Goal: Information Seeking & Learning: Learn about a topic

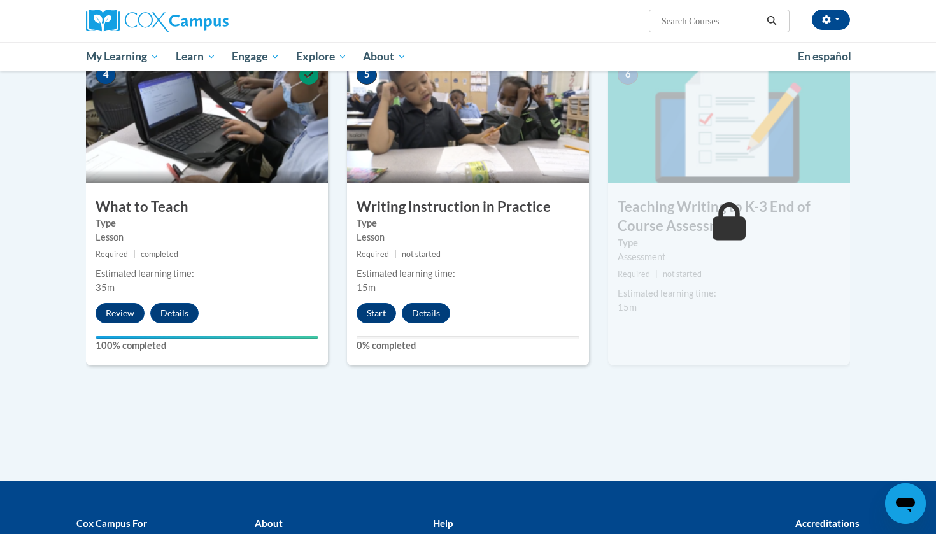
scroll to position [609, 0]
click at [372, 306] on button "Start" at bounding box center [376, 313] width 39 height 20
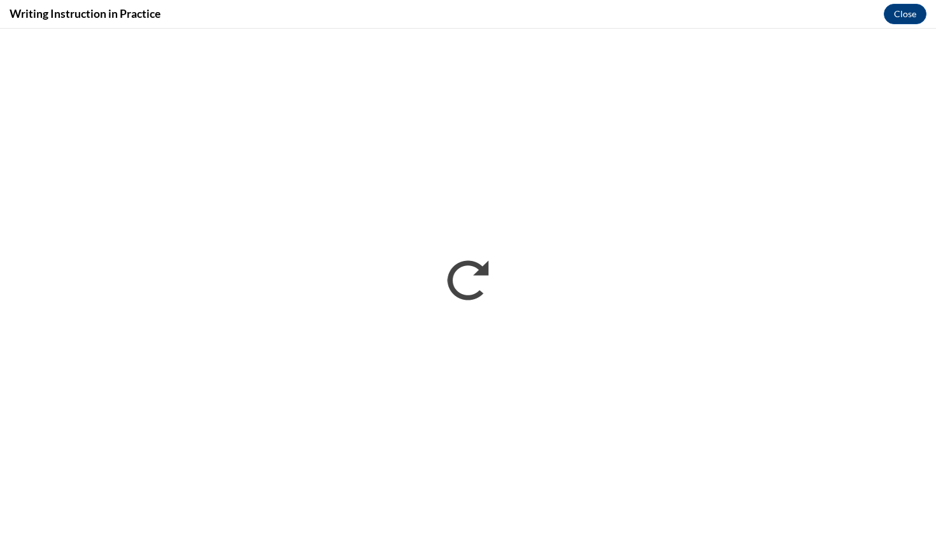
scroll to position [0, 0]
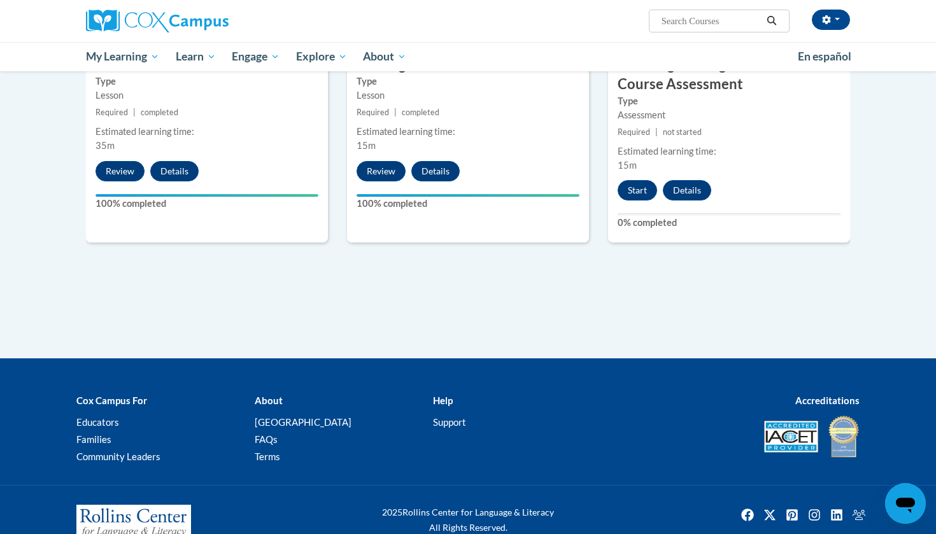
scroll to position [695, 0]
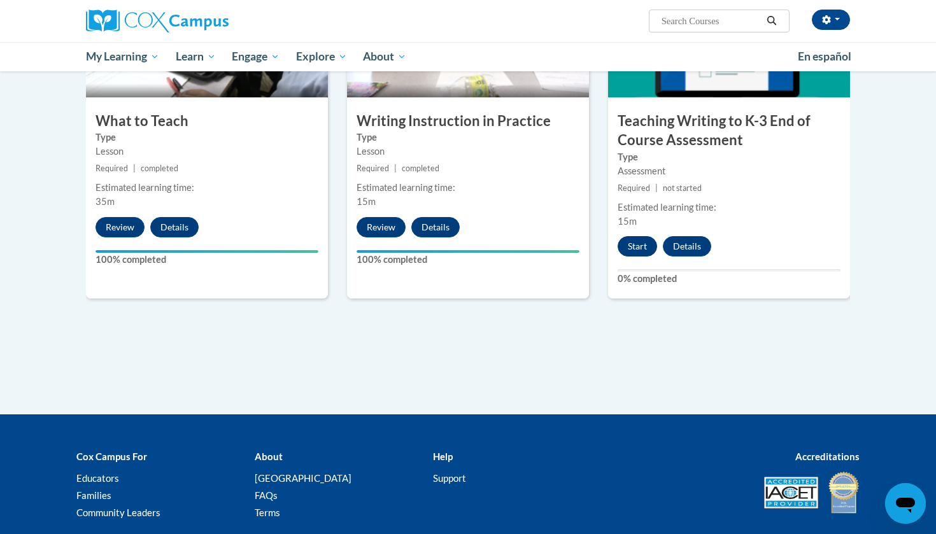
click at [633, 248] on button "Start" at bounding box center [637, 246] width 39 height 20
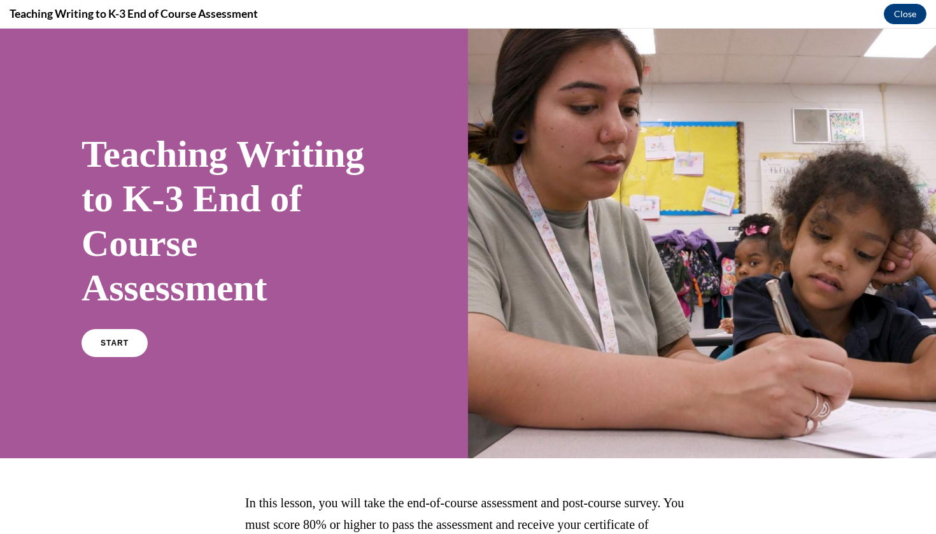
scroll to position [0, 0]
click at [124, 351] on link "START" at bounding box center [114, 343] width 69 height 29
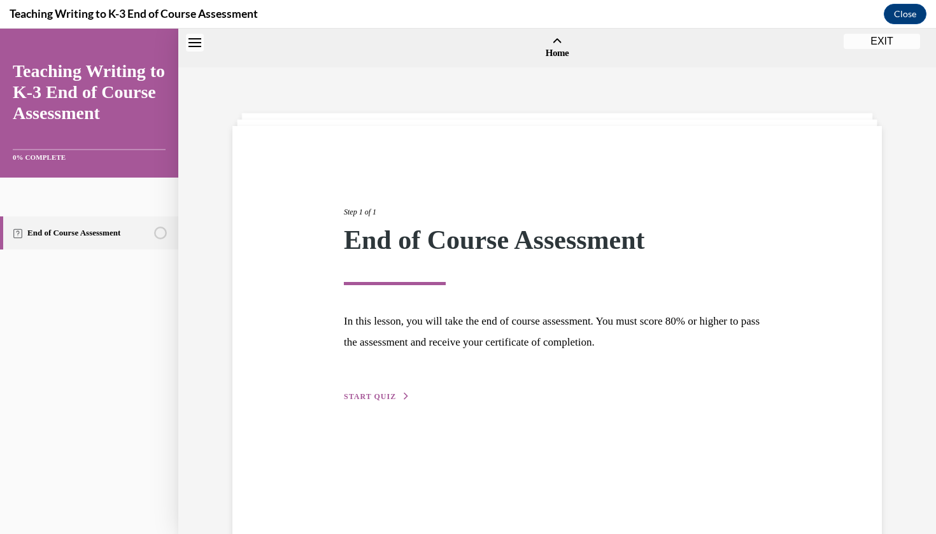
scroll to position [39, 0]
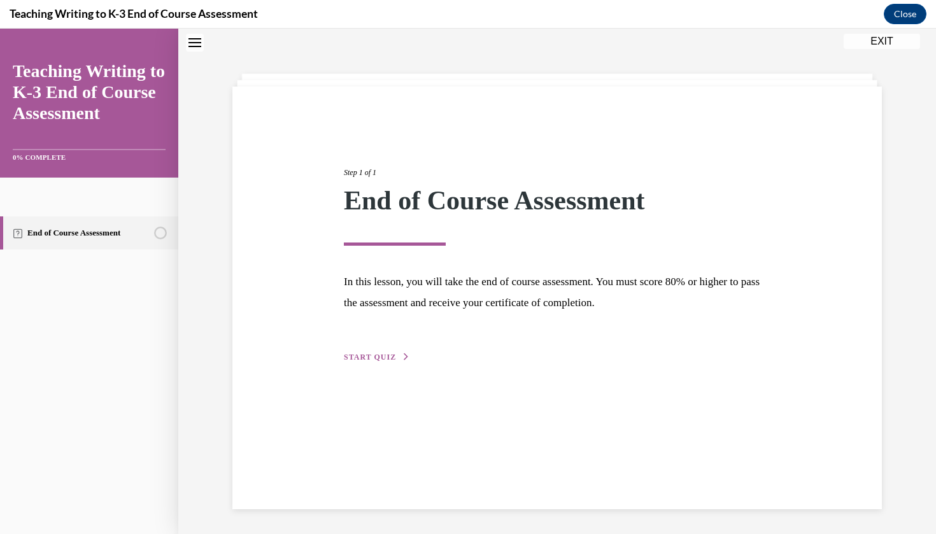
click at [372, 358] on span "START QUIZ" at bounding box center [370, 357] width 52 height 9
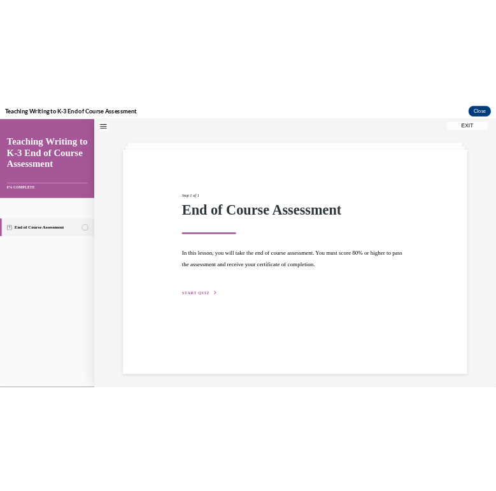
scroll to position [39, 0]
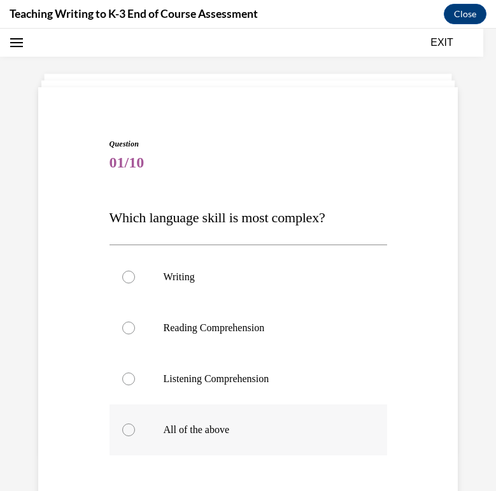
click at [173, 421] on label "All of the above" at bounding box center [249, 429] width 278 height 51
click at [135, 423] on input "All of the above" at bounding box center [128, 429] width 13 height 13
radio input "true"
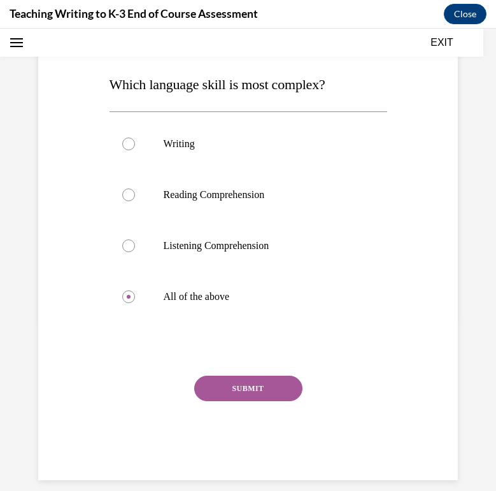
scroll to position [171, 0]
click at [203, 243] on p "Listening Comprehension" at bounding box center [260, 246] width 192 height 13
click at [135, 243] on input "Listening Comprehension" at bounding box center [128, 246] width 13 height 13
radio input "true"
click at [260, 385] on button "SUBMIT" at bounding box center [248, 388] width 108 height 25
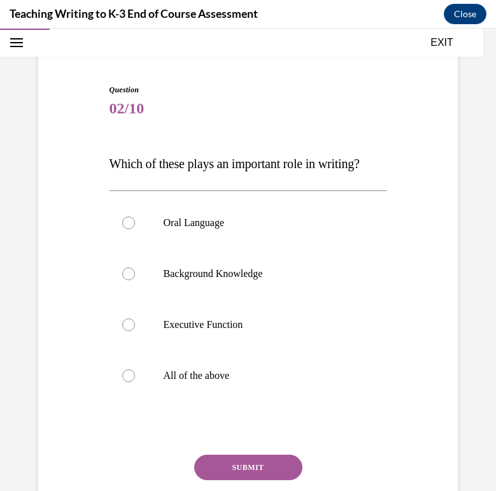
scroll to position [75, 0]
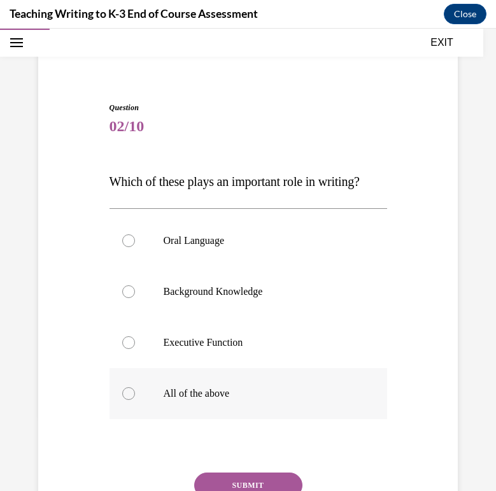
click at [223, 397] on p "All of the above" at bounding box center [260, 393] width 192 height 13
click at [135, 397] on input "All of the above" at bounding box center [128, 393] width 13 height 13
radio input "true"
click at [223, 397] on p "All of the above" at bounding box center [260, 393] width 192 height 13
click at [135, 397] on input "All of the above" at bounding box center [128, 393] width 13 height 13
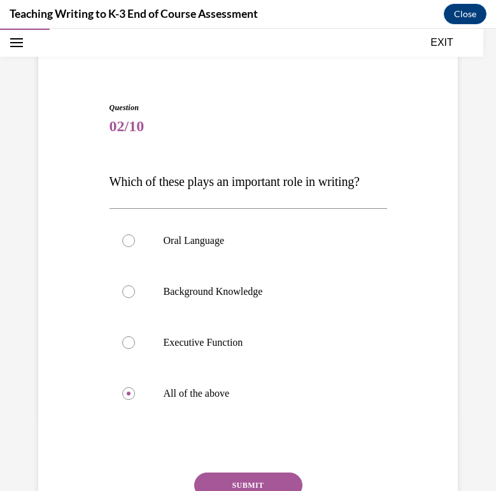
click at [241, 479] on button "SUBMIT" at bounding box center [248, 484] width 108 height 25
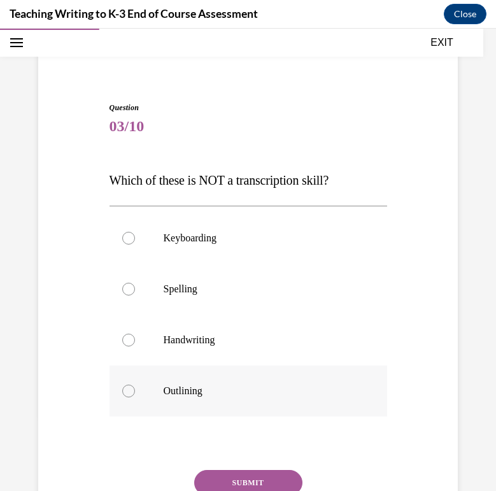
click at [130, 392] on div at bounding box center [128, 391] width 13 height 13
click at [130, 392] on input "Outlining" at bounding box center [128, 391] width 13 height 13
radio input "true"
click at [225, 476] on button "SUBMIT" at bounding box center [248, 482] width 108 height 25
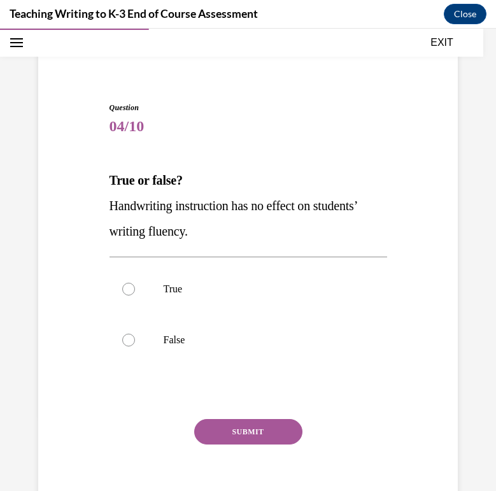
scroll to position [59, 0]
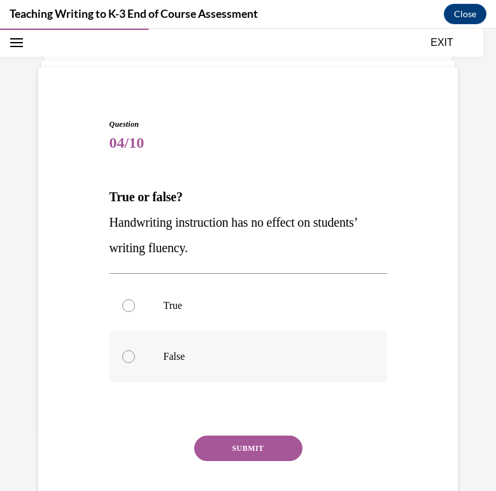
click at [132, 350] on label "False" at bounding box center [249, 356] width 278 height 51
click at [132, 350] on input "False" at bounding box center [128, 356] width 13 height 13
radio input "true"
click at [211, 449] on button "SUBMIT" at bounding box center [248, 447] width 108 height 25
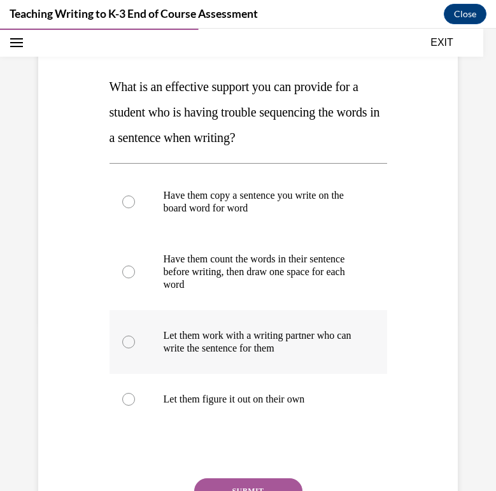
scroll to position [174, 0]
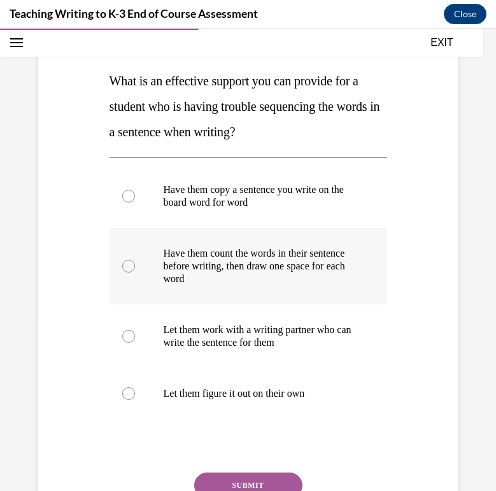
click at [194, 280] on p "Have them count the words in their sentence before writing, then draw one space…" at bounding box center [260, 266] width 192 height 38
click at [135, 272] on input "Have them count the words in their sentence before writing, then draw one space…" at bounding box center [128, 266] width 13 height 13
radio input "true"
click at [227, 481] on button "SUBMIT" at bounding box center [248, 484] width 108 height 25
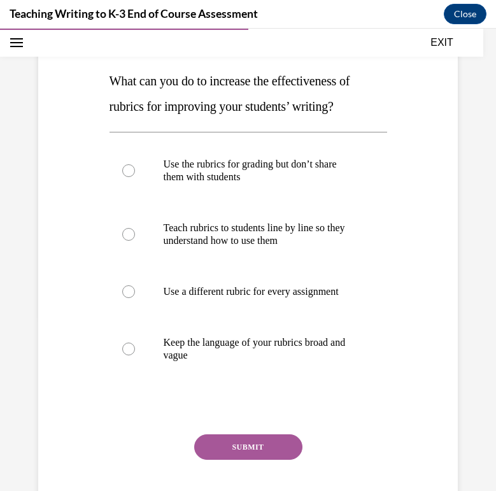
scroll to position [142, 0]
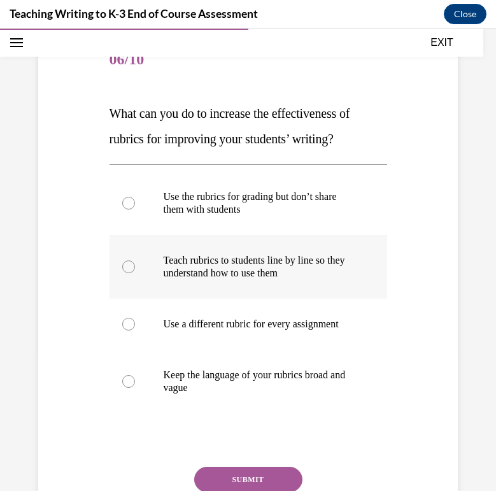
click at [220, 290] on label "Teach rubrics to students line by line so they understand how to use them" at bounding box center [249, 267] width 278 height 64
click at [135, 273] on input "Teach rubrics to students line by line so they understand how to use them" at bounding box center [128, 266] width 13 height 13
radio input "true"
click at [257, 477] on button "SUBMIT" at bounding box center [248, 479] width 108 height 25
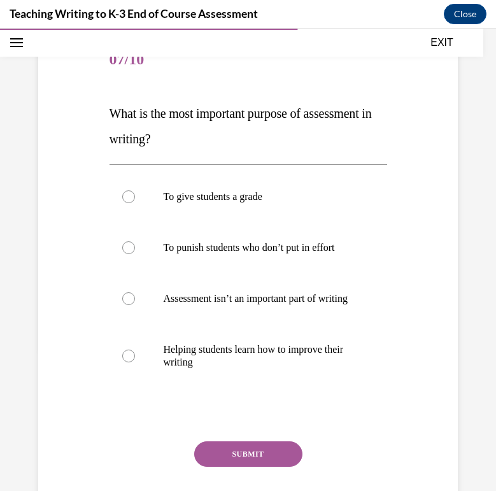
scroll to position [138, 0]
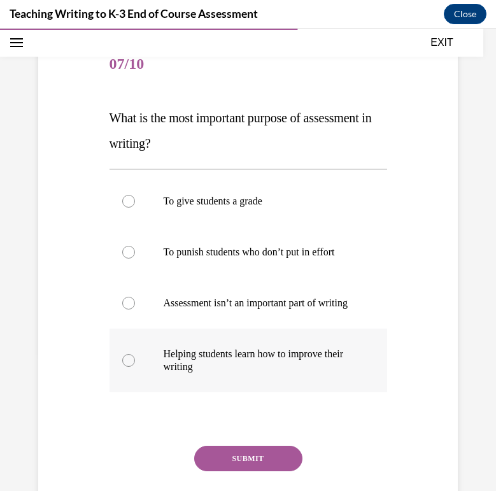
click at [223, 373] on p "Helping students learn how to improve their writing" at bounding box center [260, 360] width 192 height 25
click at [135, 367] on input "Helping students learn how to improve their writing" at bounding box center [128, 360] width 13 height 13
radio input "true"
click at [243, 470] on button "SUBMIT" at bounding box center [248, 458] width 108 height 25
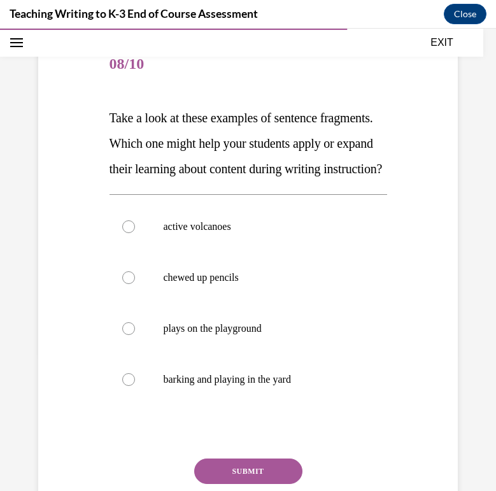
scroll to position [136, 0]
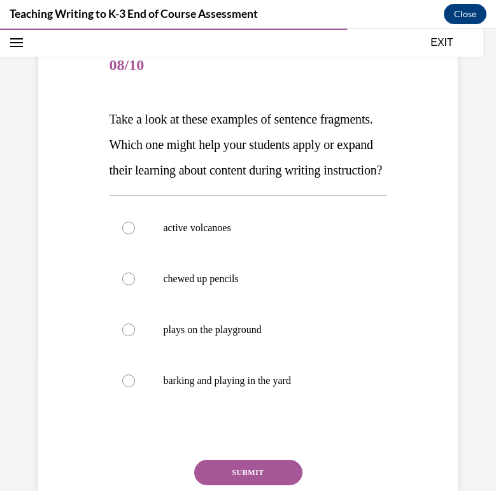
click at [113, 122] on span "Take a look at these examples of sentence fragments. Which one might help your …" at bounding box center [246, 144] width 273 height 65
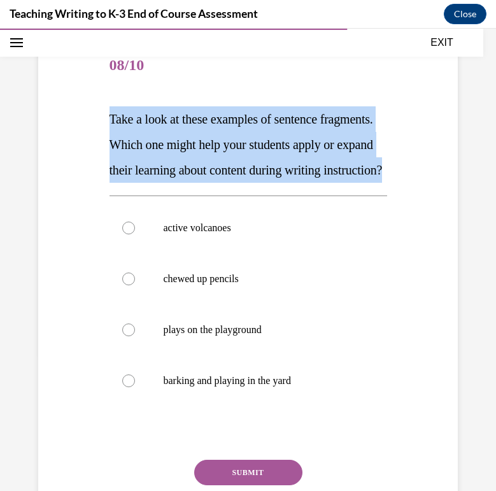
click at [113, 122] on span "Take a look at these examples of sentence fragments. Which one might help your …" at bounding box center [246, 144] width 273 height 65
copy span "Take a look at these examples of sentence fragments. Which one might help your …"
click at [204, 234] on p "active volcanoes" at bounding box center [260, 228] width 192 height 13
click at [135, 234] on input "active volcanoes" at bounding box center [128, 228] width 13 height 13
radio input "true"
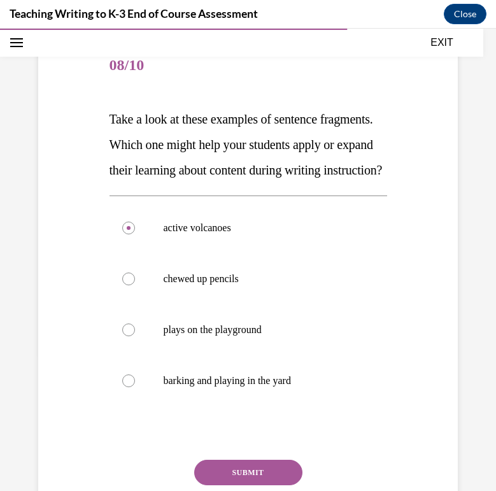
click at [251, 485] on button "SUBMIT" at bounding box center [248, 472] width 108 height 25
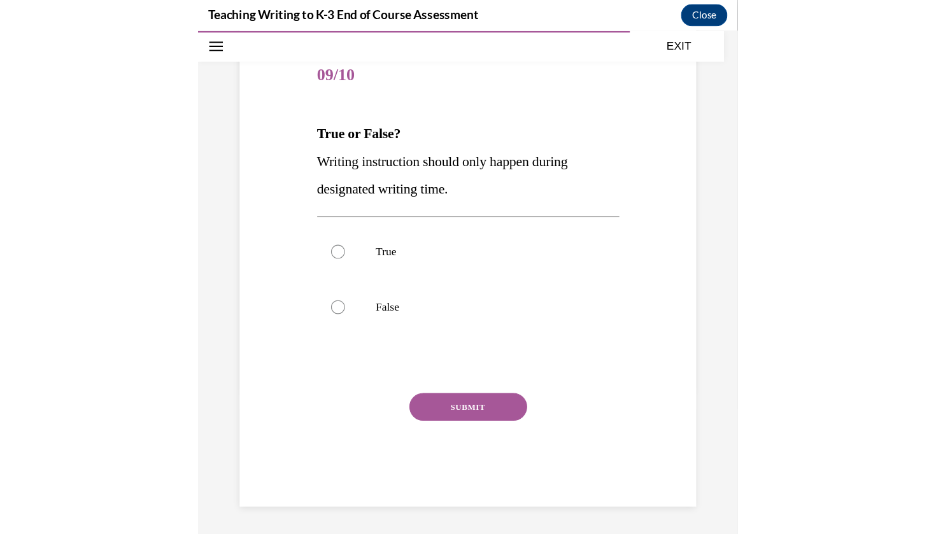
scroll to position [110, 0]
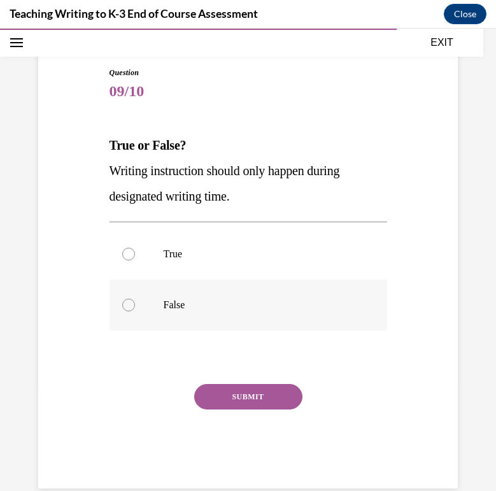
click at [126, 308] on div at bounding box center [128, 305] width 13 height 13
click at [126, 308] on input "False" at bounding box center [128, 305] width 13 height 13
radio input "true"
click at [231, 393] on button "SUBMIT" at bounding box center [248, 396] width 108 height 25
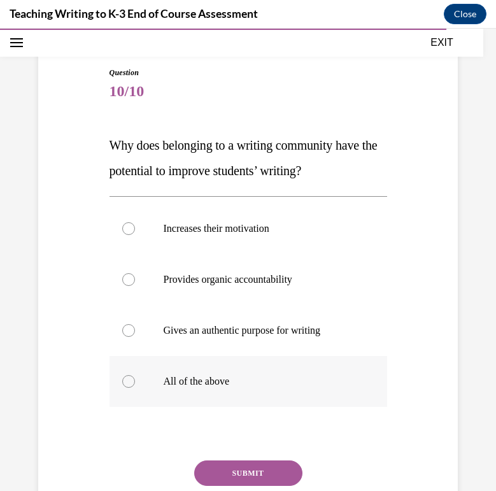
click at [194, 374] on label "All of the above" at bounding box center [249, 381] width 278 height 51
click at [135, 375] on input "All of the above" at bounding box center [128, 381] width 13 height 13
radio input "true"
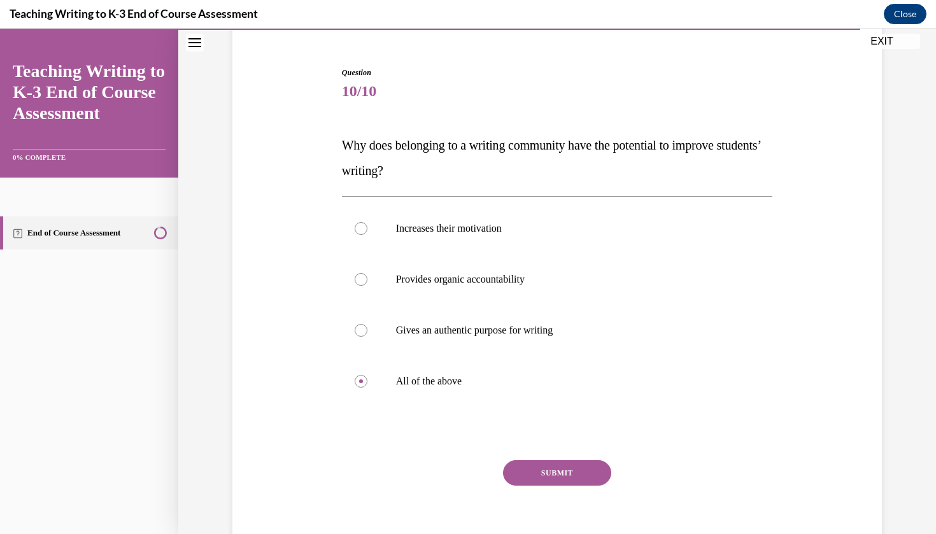
click at [565, 465] on button "SUBMIT" at bounding box center [557, 472] width 108 height 25
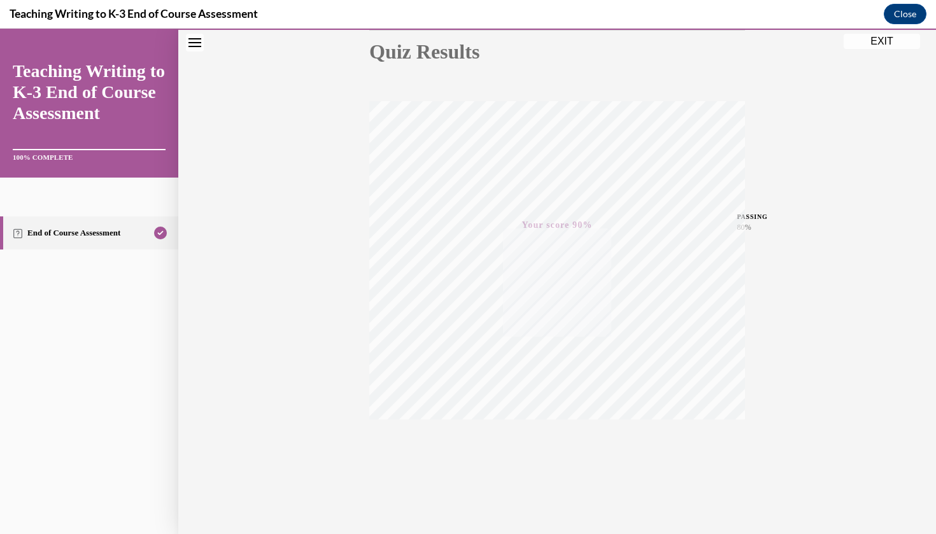
scroll to position [147, 0]
click at [878, 42] on button "EXIT" at bounding box center [882, 41] width 76 height 15
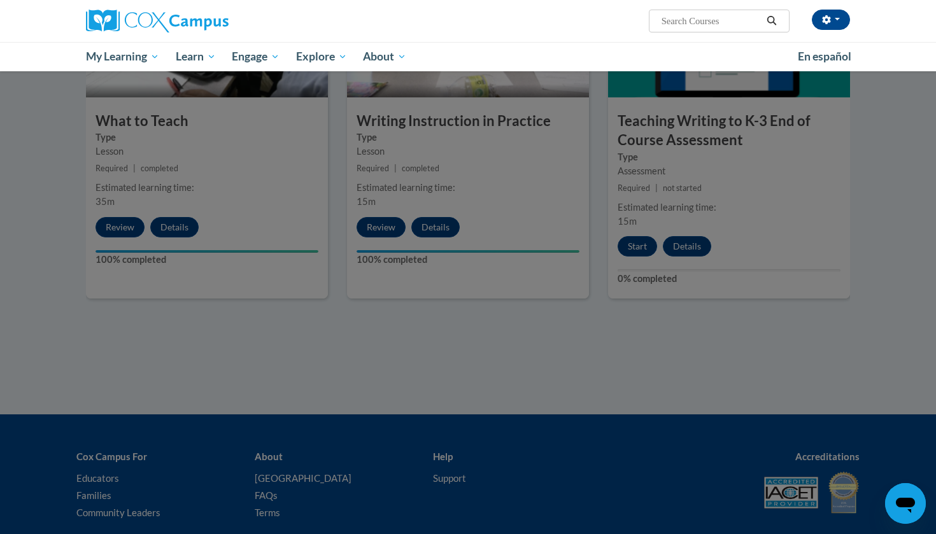
click at [908, 213] on div at bounding box center [468, 267] width 936 height 534
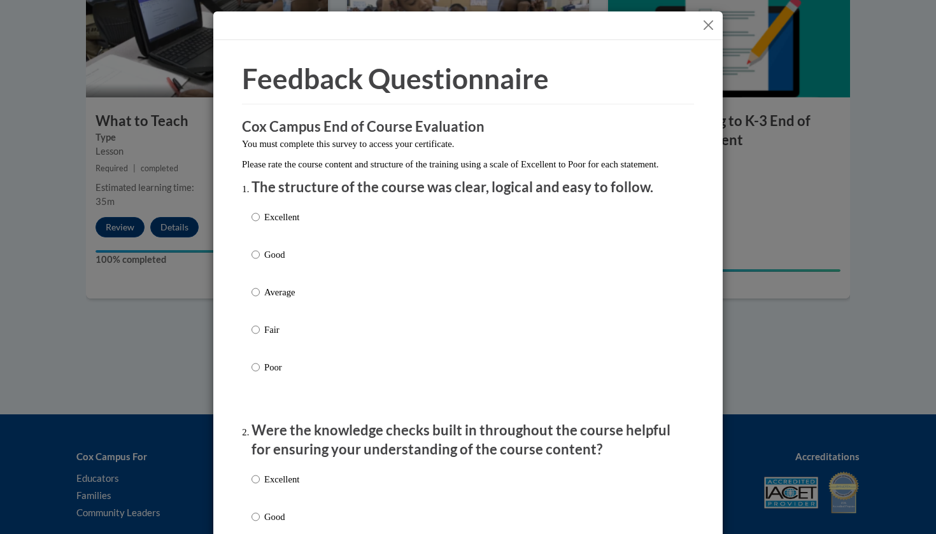
click at [299, 224] on p "Excellent" at bounding box center [281, 217] width 35 height 14
click at [260, 224] on input "Excellent" at bounding box center [255, 217] width 8 height 14
radio input "true"
click at [292, 498] on label "Excellent" at bounding box center [275, 489] width 48 height 34
click at [260, 486] on input "Excellent" at bounding box center [255, 479] width 8 height 14
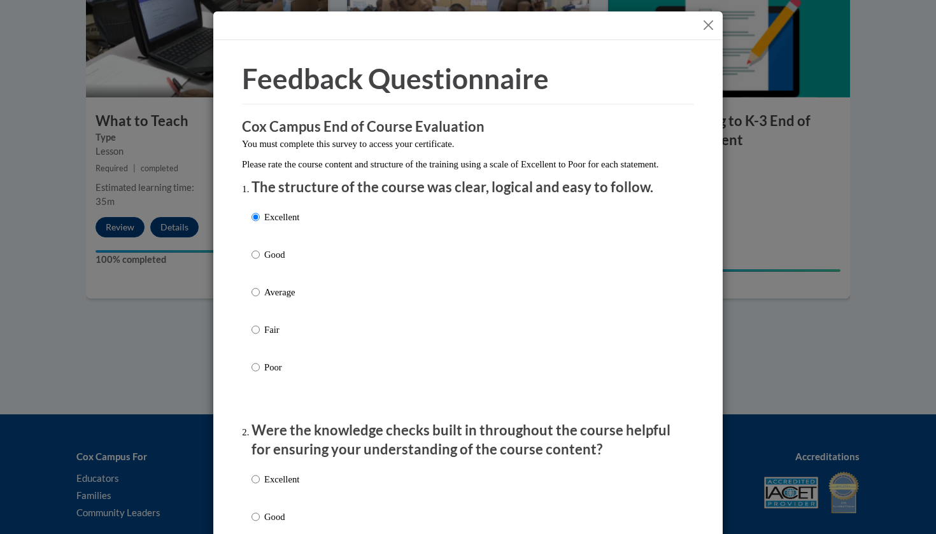
radio input "true"
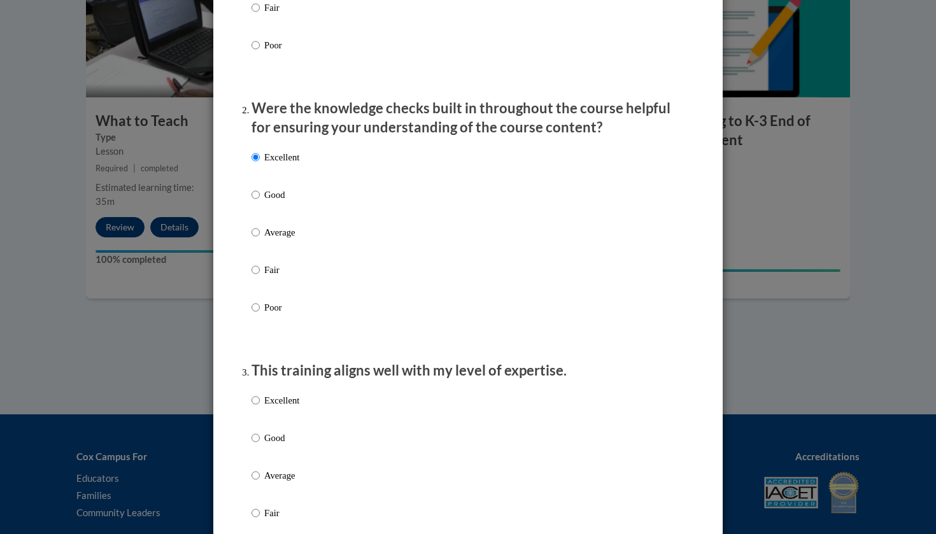
click at [292, 407] on p "Excellent" at bounding box center [281, 400] width 35 height 14
click at [260, 407] on input "Excellent" at bounding box center [255, 400] width 8 height 14
radio input "true"
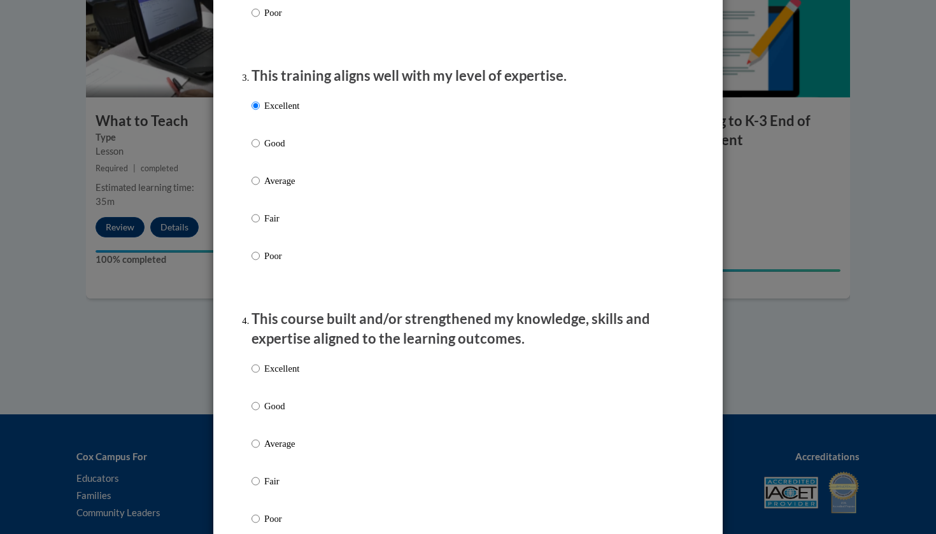
click at [284, 376] on p "Excellent" at bounding box center [281, 369] width 35 height 14
click at [260, 376] on input "Excellent" at bounding box center [255, 369] width 8 height 14
radio input "true"
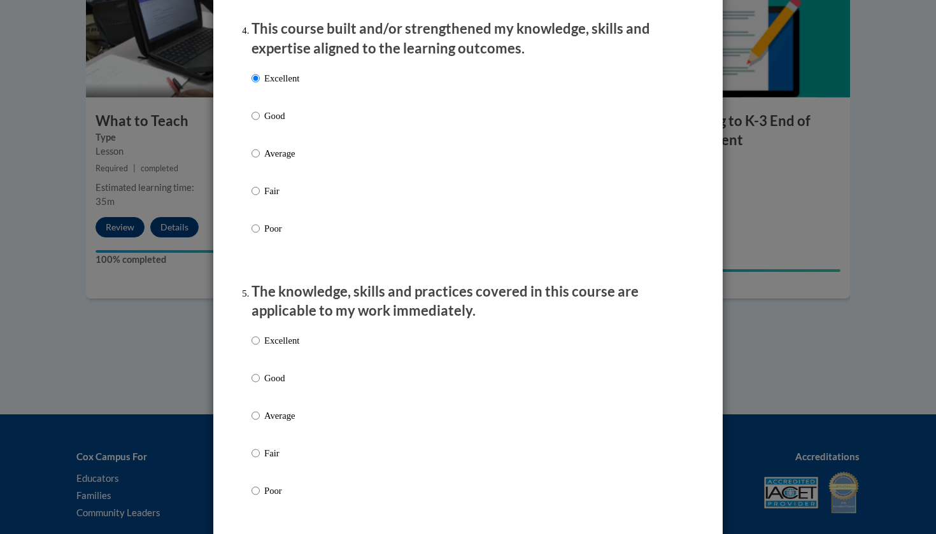
click at [285, 345] on p "Excellent" at bounding box center [281, 341] width 35 height 14
click at [260, 345] on input "Excellent" at bounding box center [255, 341] width 8 height 14
radio input "true"
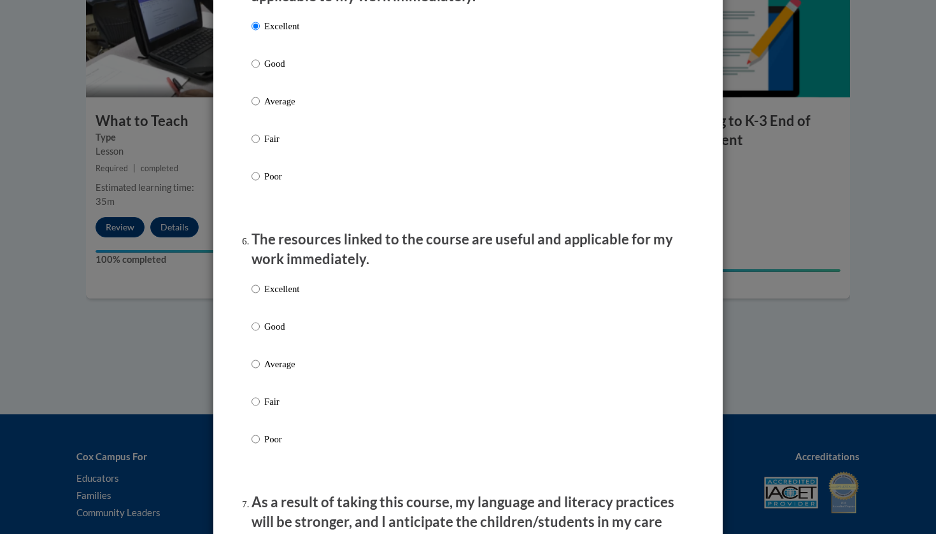
click at [288, 305] on label "Excellent" at bounding box center [275, 299] width 48 height 34
click at [260, 296] on input "Excellent" at bounding box center [255, 289] width 8 height 14
radio input "true"
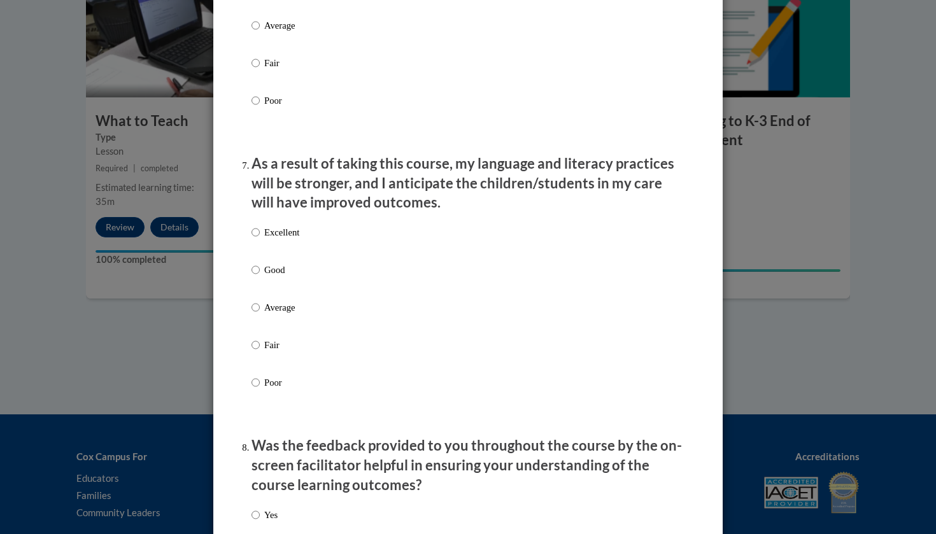
click at [292, 236] on p "Excellent" at bounding box center [281, 232] width 35 height 14
click at [260, 236] on input "Excellent" at bounding box center [255, 232] width 8 height 14
radio input "true"
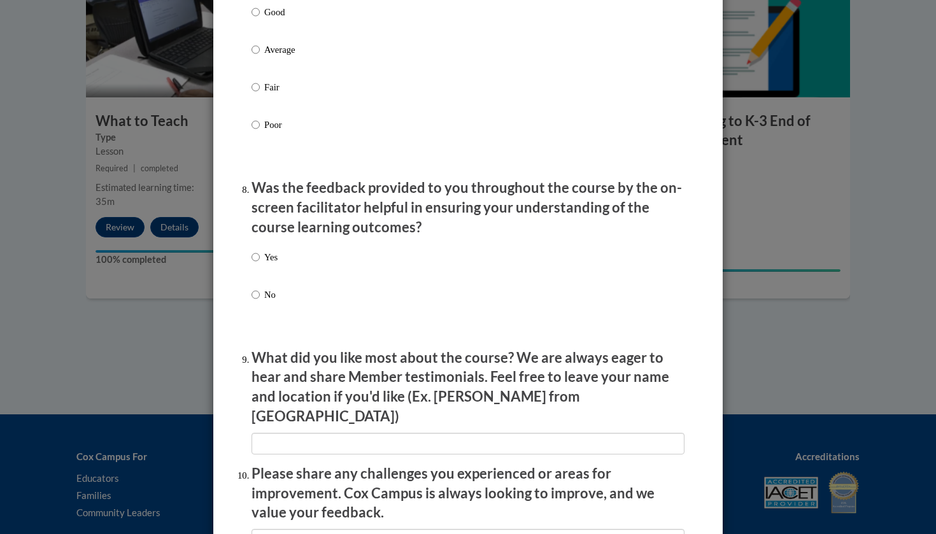
scroll to position [1829, 0]
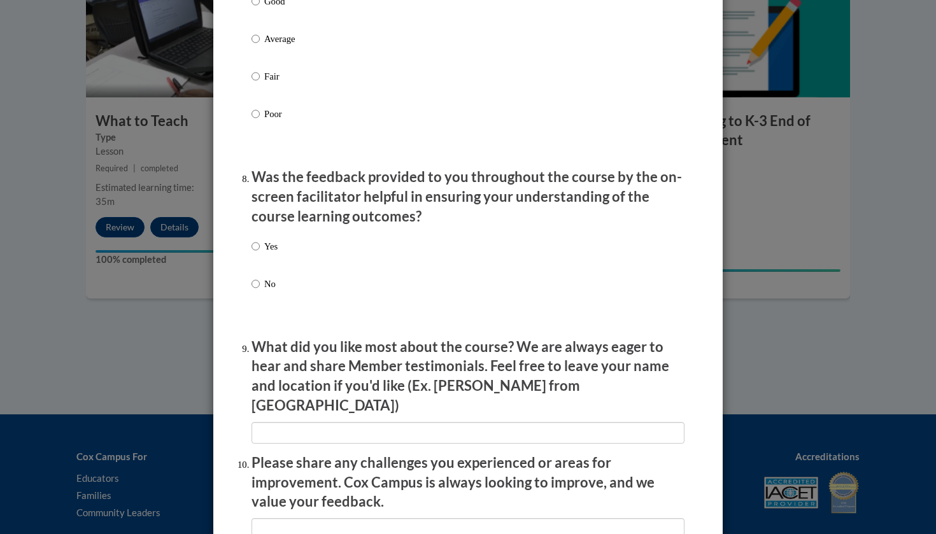
click at [273, 249] on p "Yes" at bounding box center [270, 246] width 13 height 14
click at [260, 249] on input "Yes" at bounding box center [255, 246] width 8 height 14
radio input "true"
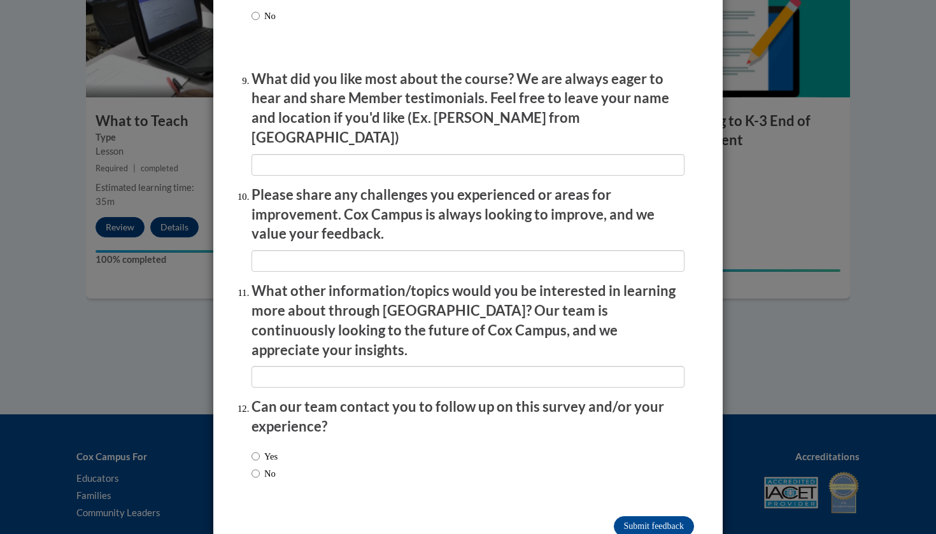
scroll to position [2096, 0]
click at [635, 517] on input "Submit feedback" at bounding box center [654, 527] width 80 height 20
